Goal: Find specific page/section: Find specific page/section

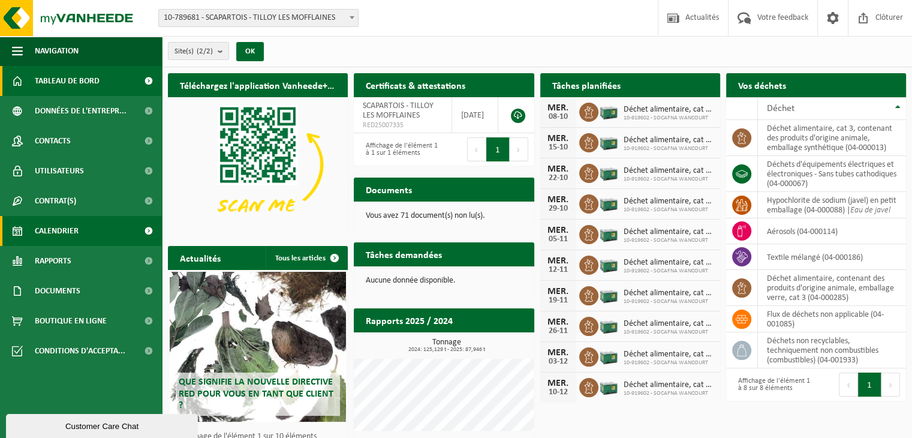
click at [80, 228] on link "Calendrier" at bounding box center [81, 231] width 162 height 30
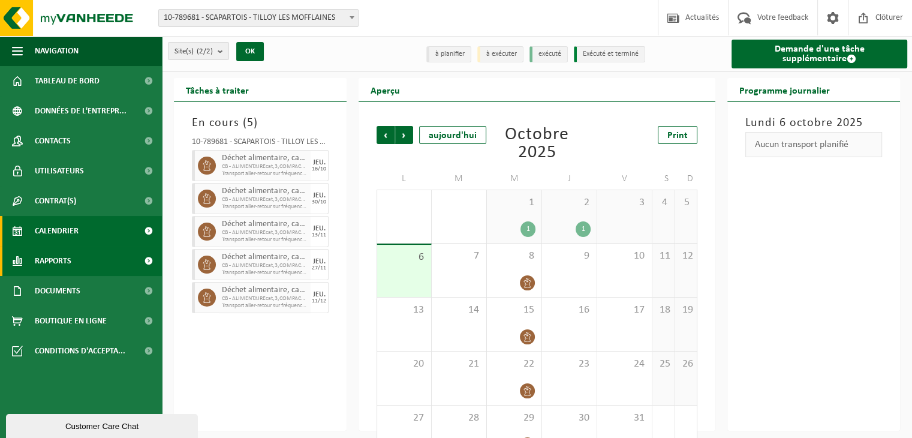
click at [60, 255] on span "Rapports" at bounding box center [53, 261] width 37 height 30
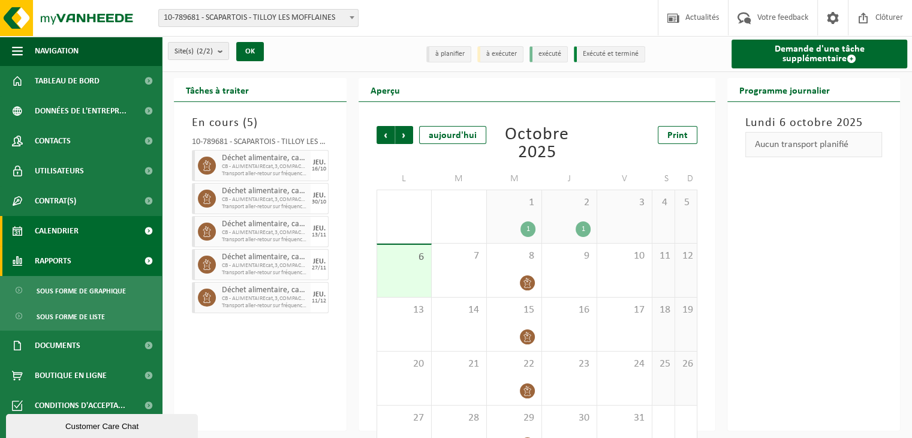
click at [71, 257] on span "Rapports" at bounding box center [53, 261] width 37 height 30
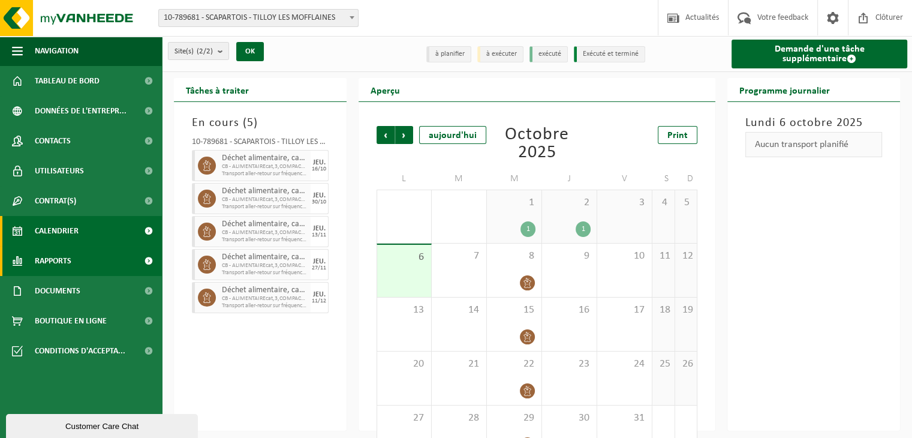
click at [76, 263] on link "Rapports" at bounding box center [81, 261] width 162 height 30
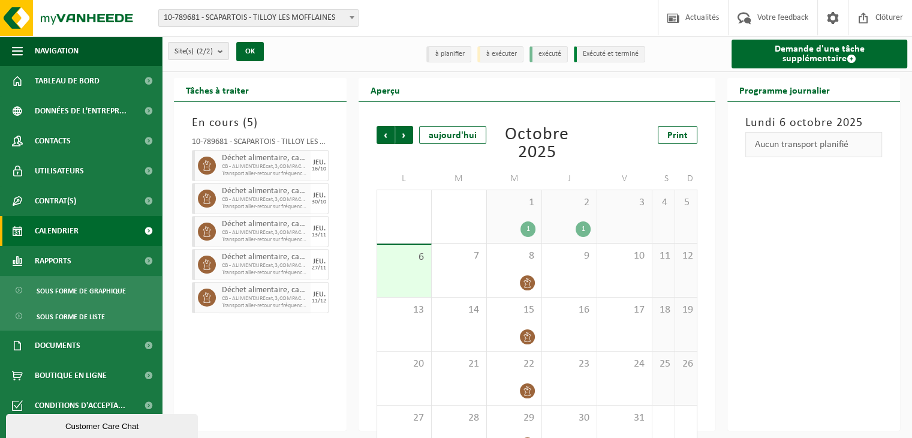
click at [87, 302] on ul "Sous forme de graphique Sous forme de liste" at bounding box center [81, 303] width 162 height 55
click at [93, 297] on span "Sous forme de graphique" at bounding box center [81, 290] width 89 height 23
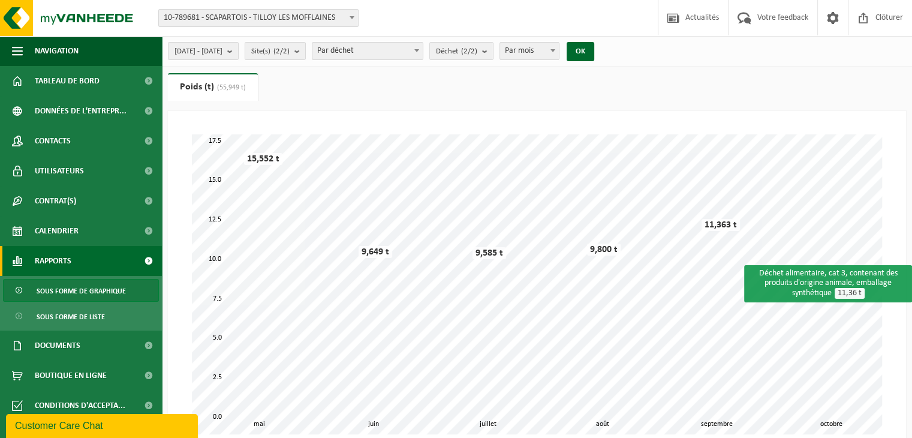
scroll to position [60, 0]
